Goal: Task Accomplishment & Management: Use online tool/utility

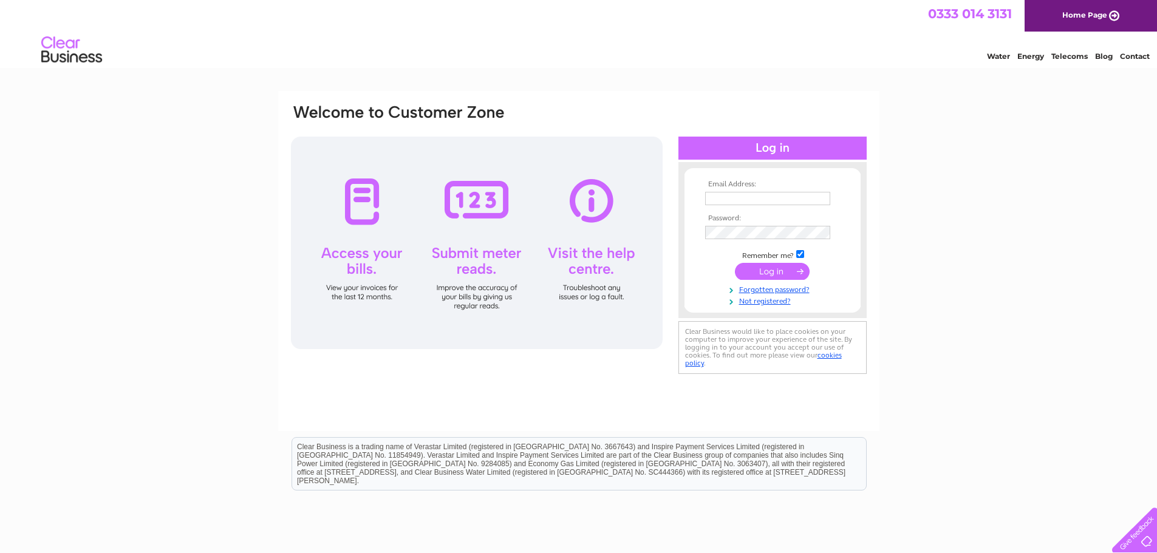
type input "Apartments@shearersorkney.co.uk"
click at [779, 267] on input "submit" at bounding box center [772, 271] width 75 height 17
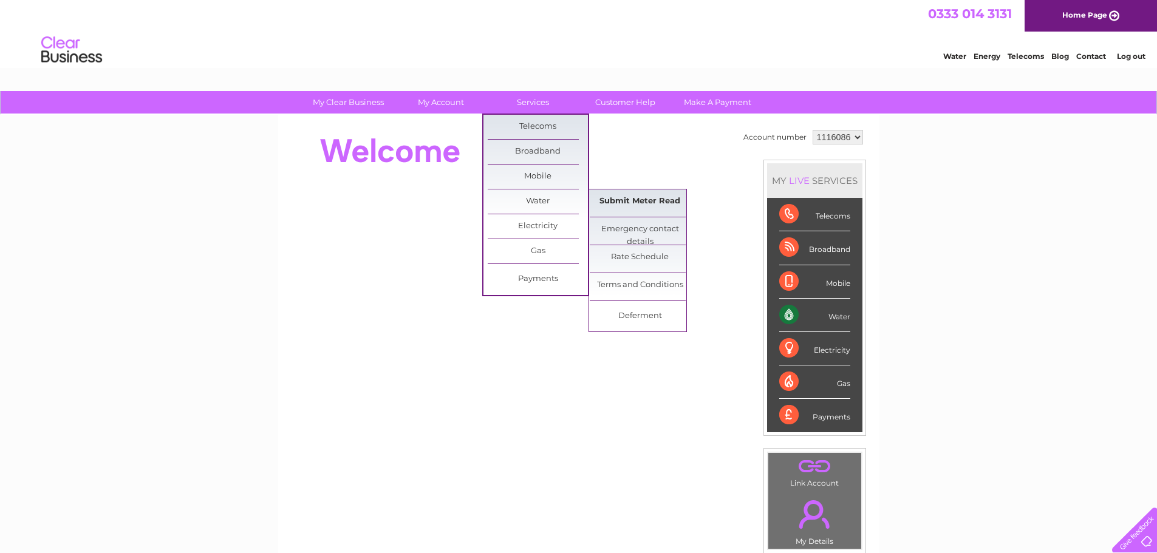
click at [637, 210] on link "Submit Meter Read" at bounding box center [640, 202] width 100 height 24
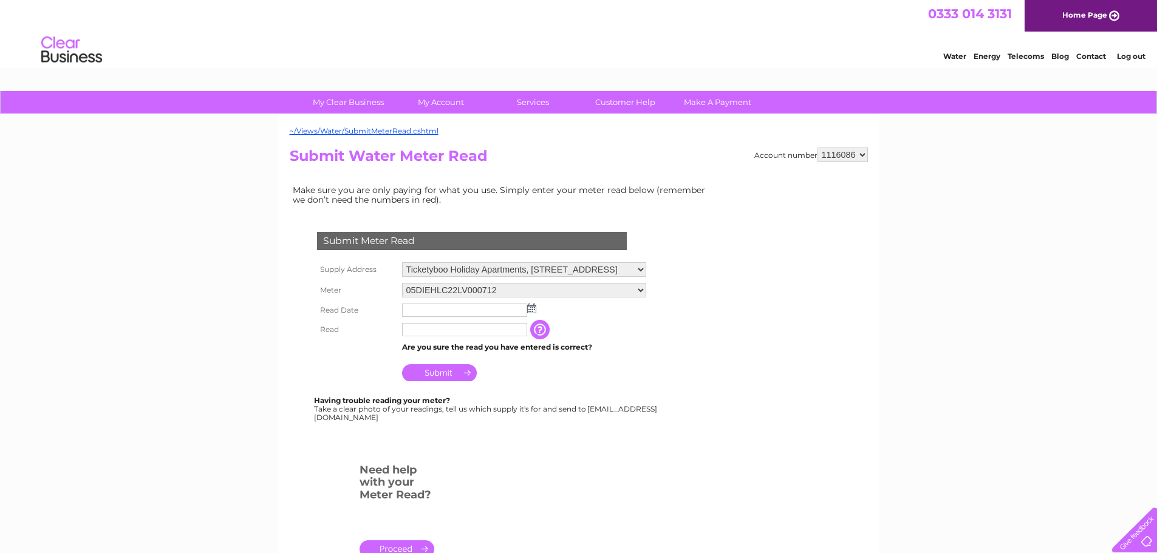
click at [532, 307] on img at bounding box center [531, 309] width 9 height 10
click at [437, 363] on link "1" at bounding box center [432, 362] width 19 height 12
type input "2025/09/01"
click at [465, 329] on input "text" at bounding box center [465, 330] width 126 height 15
type input "398"
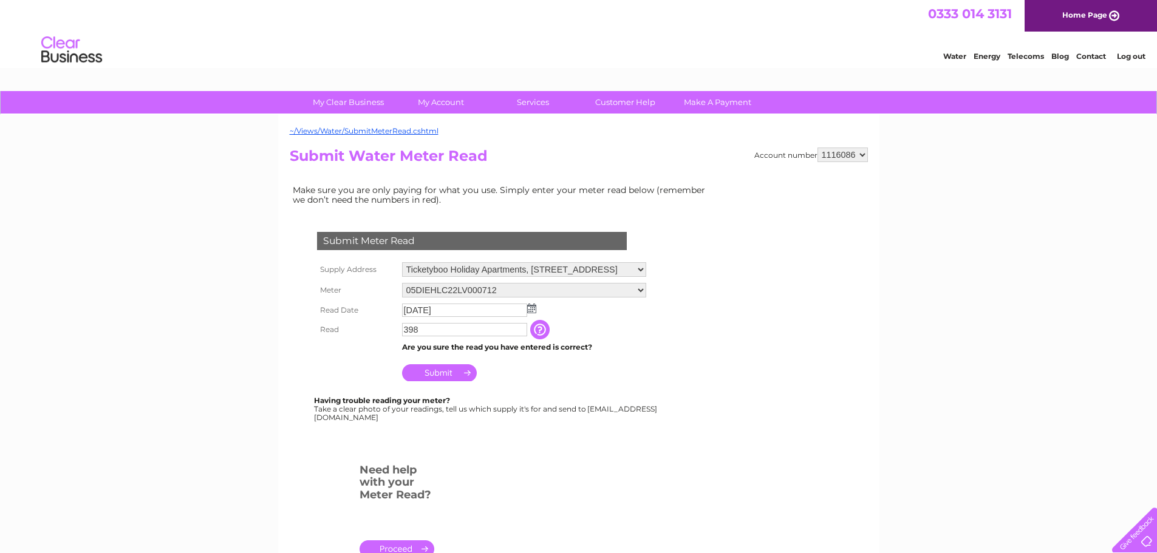
click at [429, 380] on input "Submit" at bounding box center [439, 372] width 75 height 17
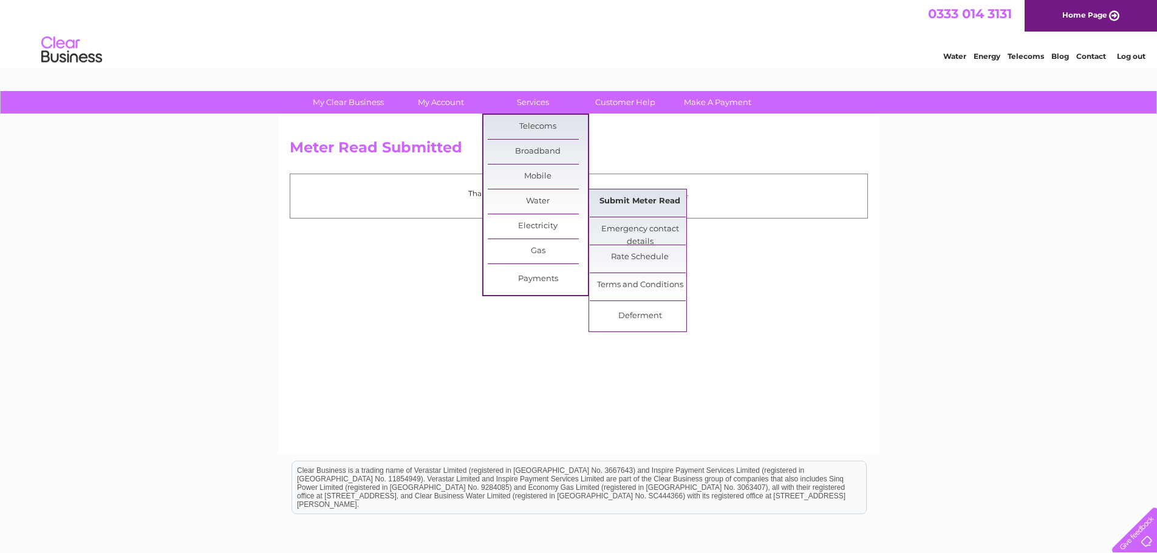
click at [618, 196] on link "Submit Meter Read" at bounding box center [640, 202] width 100 height 24
click at [626, 194] on link "Submit Meter Read" at bounding box center [640, 202] width 100 height 24
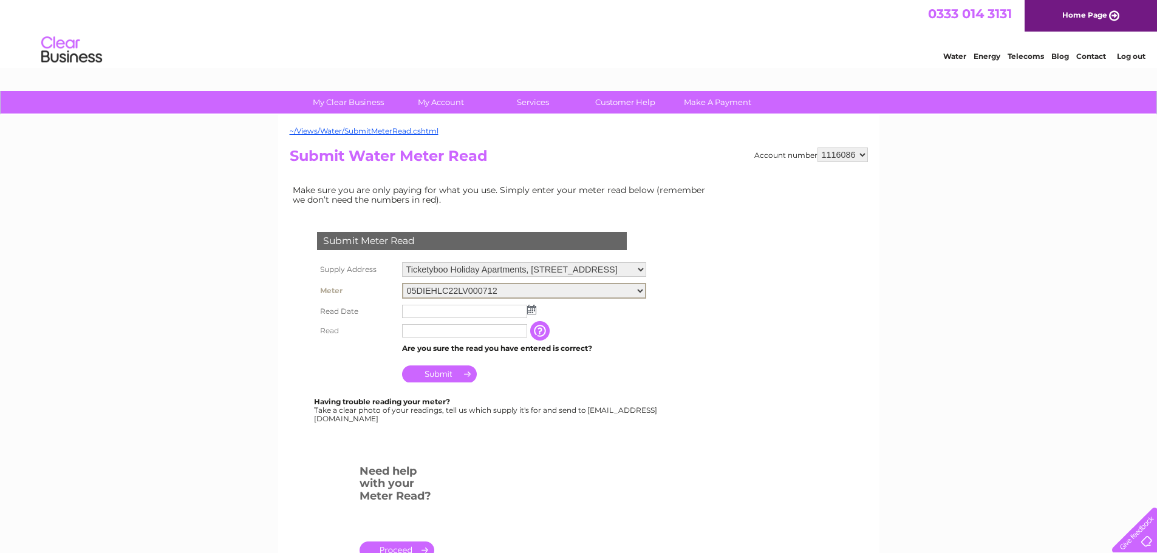
click at [646, 289] on select "05DIEHLC22LV000712 05DIEHLC22LV000717" at bounding box center [524, 291] width 244 height 16
select select "382567"
click at [402, 283] on select "05DIEHLC22LV000712 05DIEHLC22LV000717" at bounding box center [524, 291] width 244 height 16
click at [532, 307] on img at bounding box center [531, 309] width 9 height 10
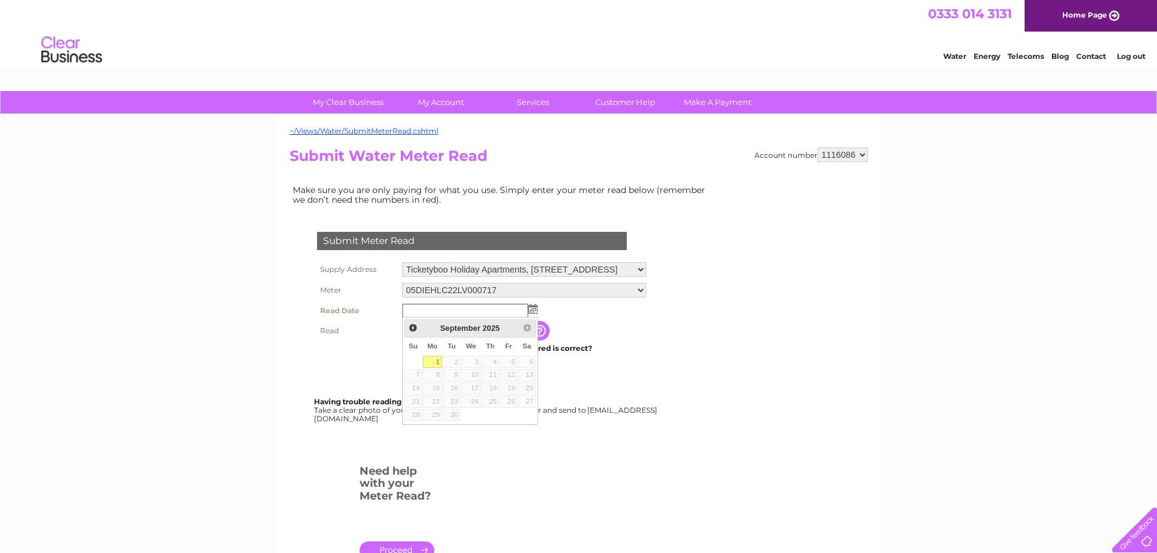
click at [434, 365] on link "1" at bounding box center [432, 362] width 19 height 12
type input "2025/09/01"
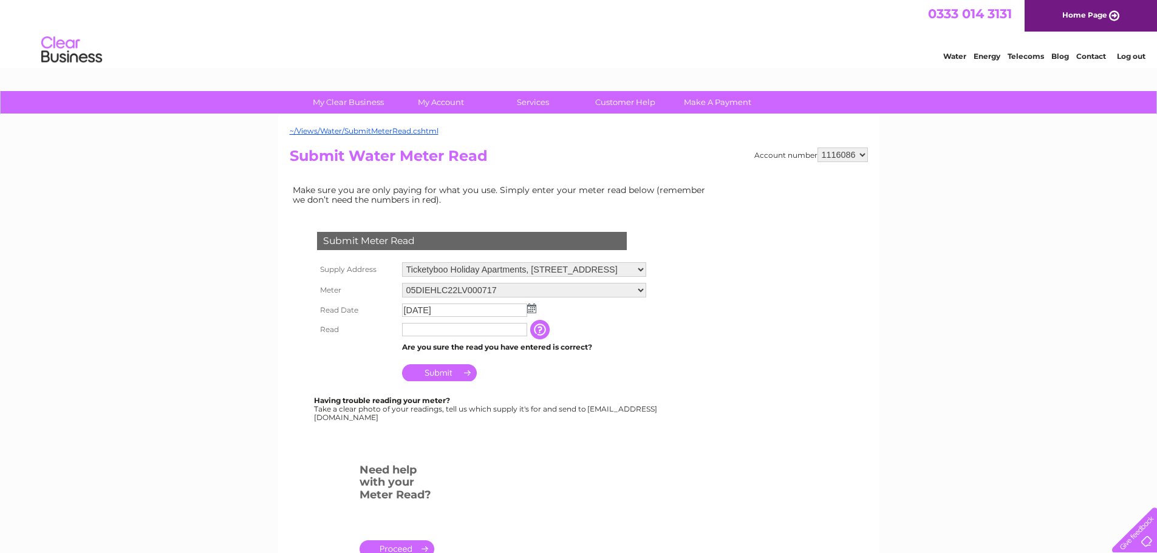
click at [453, 326] on input "text" at bounding box center [464, 329] width 125 height 13
type input "264"
click at [447, 368] on input "Submit" at bounding box center [439, 372] width 75 height 17
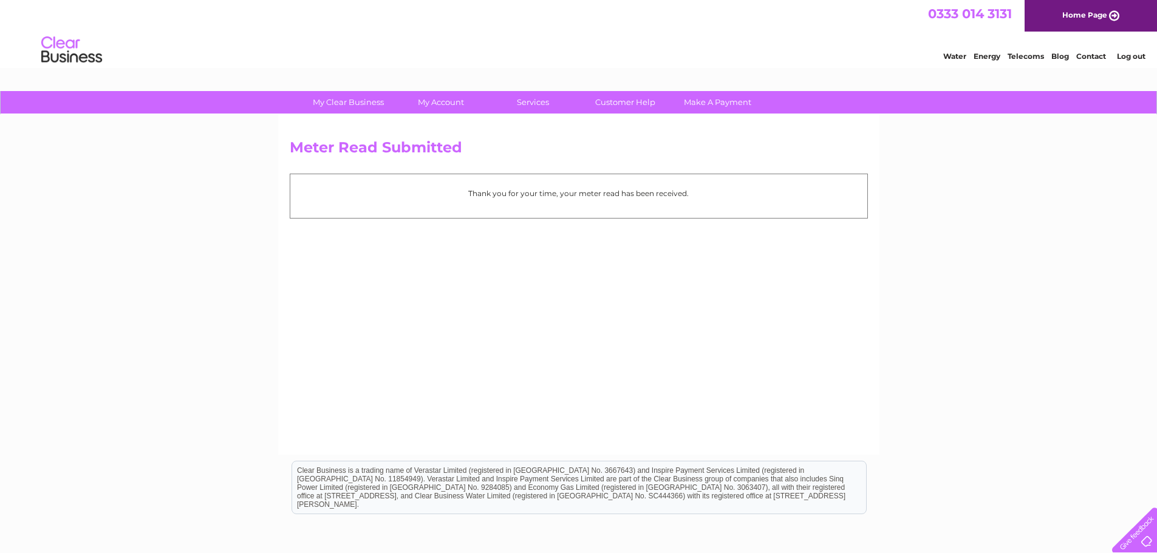
click at [1129, 57] on link "Log out" at bounding box center [1131, 56] width 29 height 9
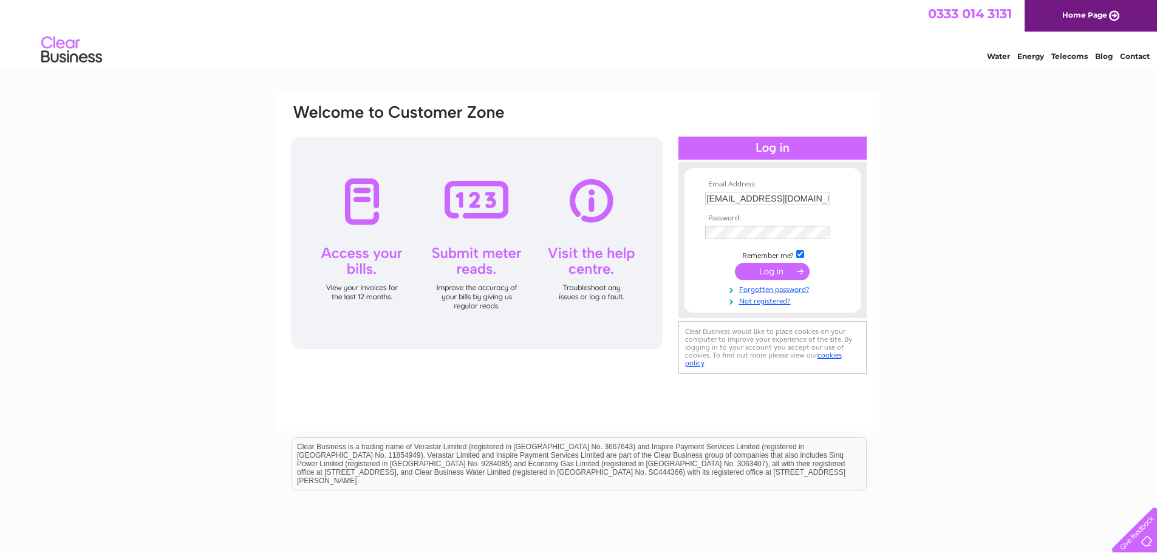
click at [725, 204] on input "[EMAIL_ADDRESS][DOMAIN_NAME]" at bounding box center [767, 198] width 125 height 13
type input "[EMAIL_ADDRESS][DOMAIN_NAME]"
click at [779, 270] on input "submit" at bounding box center [772, 271] width 75 height 17
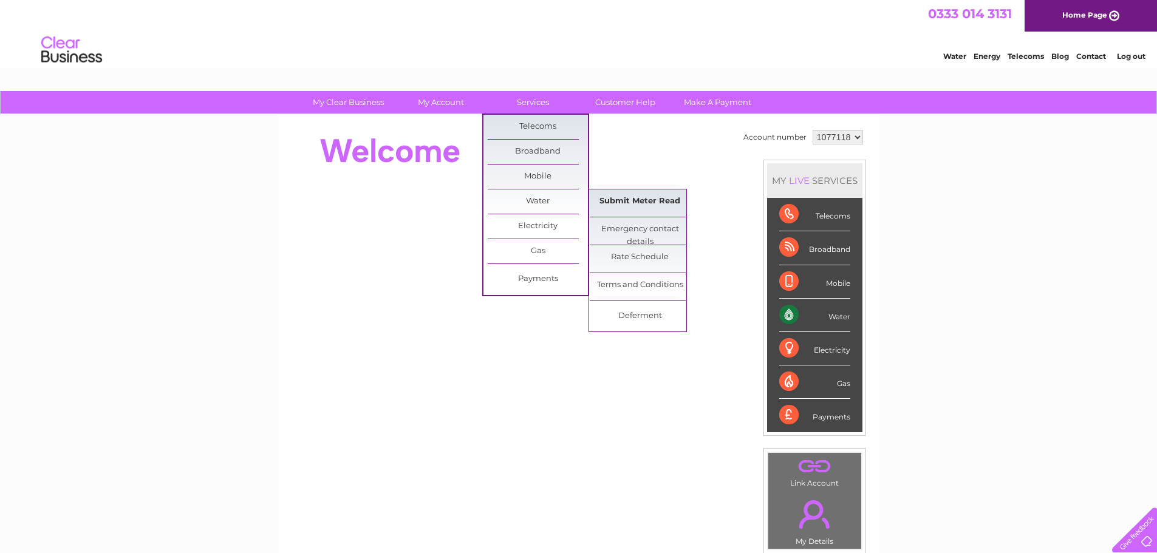
click at [611, 200] on link "Submit Meter Read" at bounding box center [640, 202] width 100 height 24
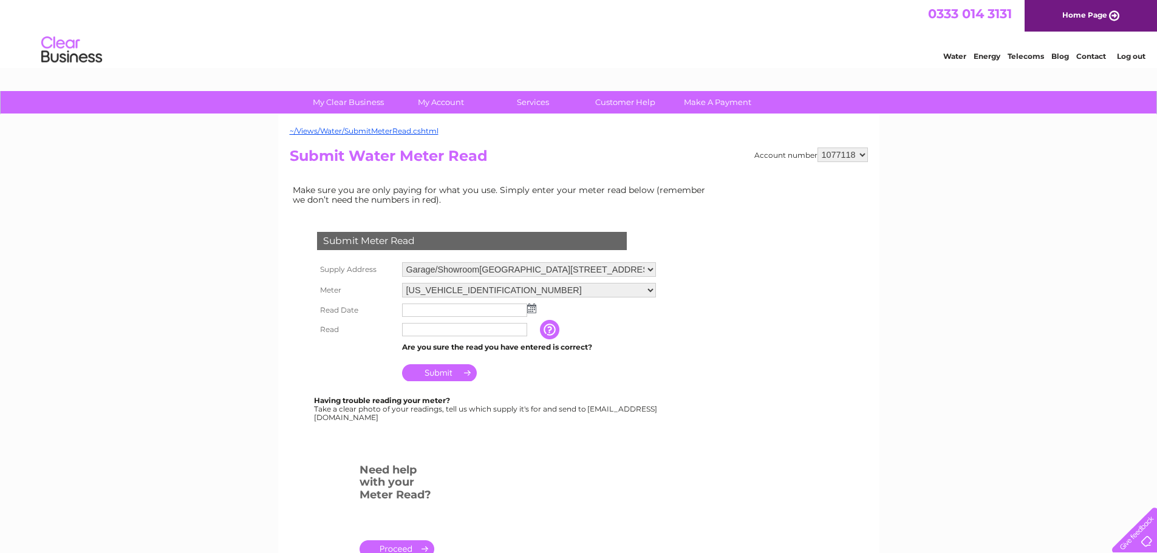
click at [531, 305] on img at bounding box center [531, 309] width 9 height 10
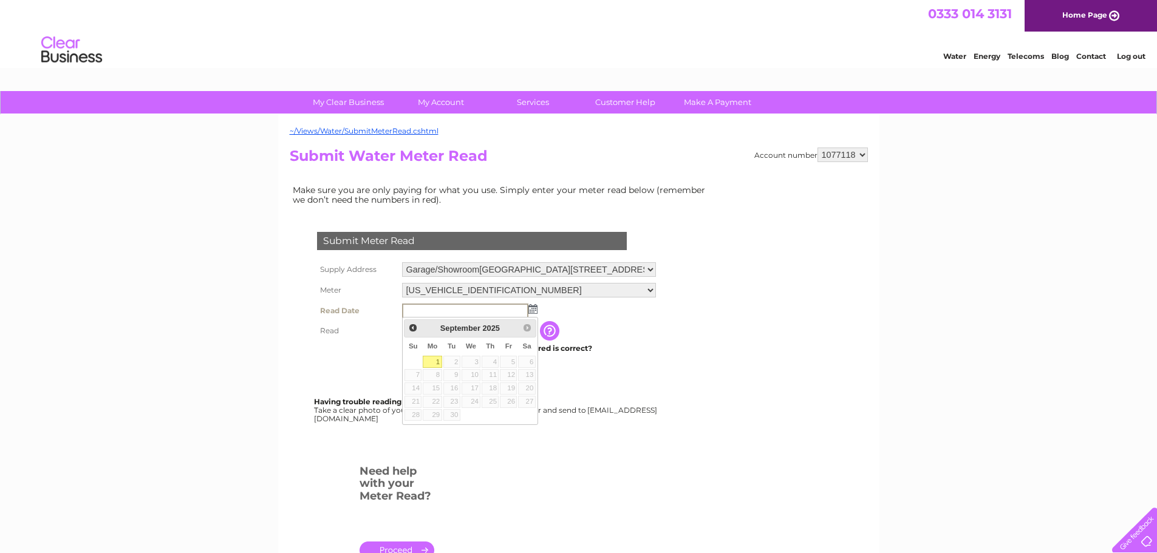
click at [432, 361] on link "1" at bounding box center [432, 362] width 19 height 12
type input "2025/09/01"
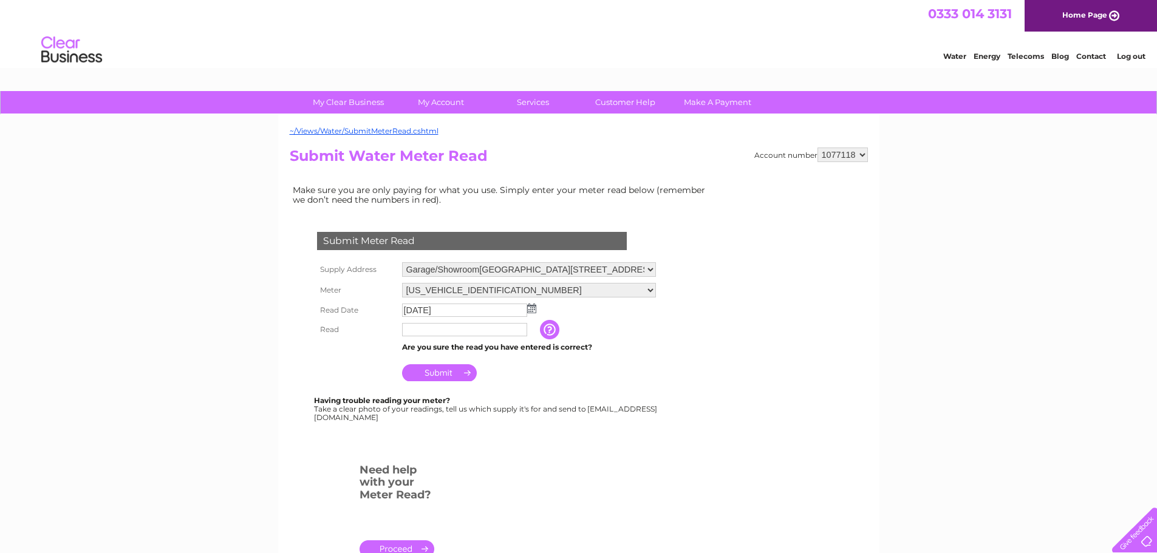
click at [451, 332] on input "text" at bounding box center [464, 329] width 125 height 13
type input "605"
click at [435, 377] on input "Submit" at bounding box center [439, 374] width 75 height 17
